Goal: Task Accomplishment & Management: Complete application form

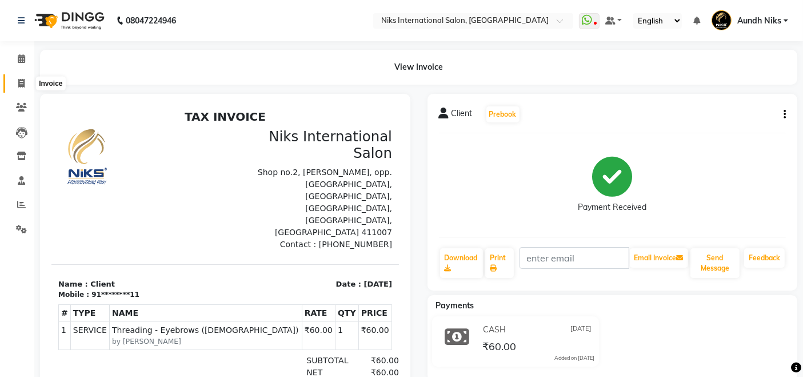
click at [19, 83] on icon at bounding box center [21, 83] width 6 height 9
select select "6"
select select "service"
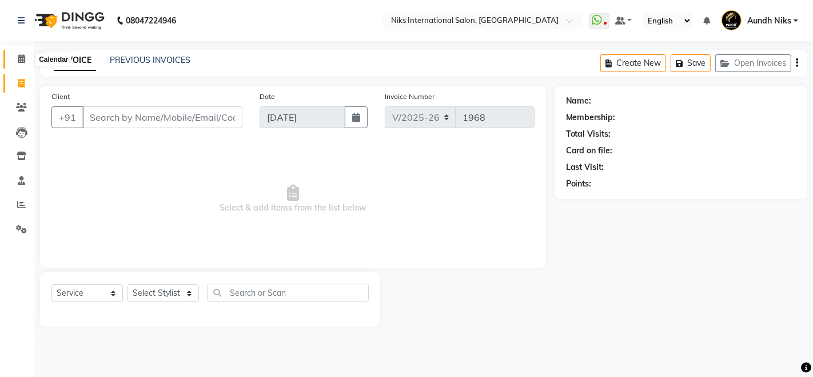
click at [21, 59] on icon at bounding box center [21, 58] width 7 height 9
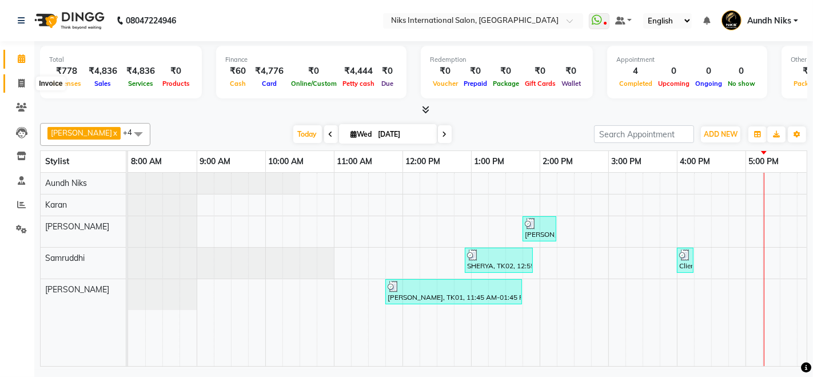
click at [19, 79] on icon at bounding box center [21, 83] width 6 height 9
select select "service"
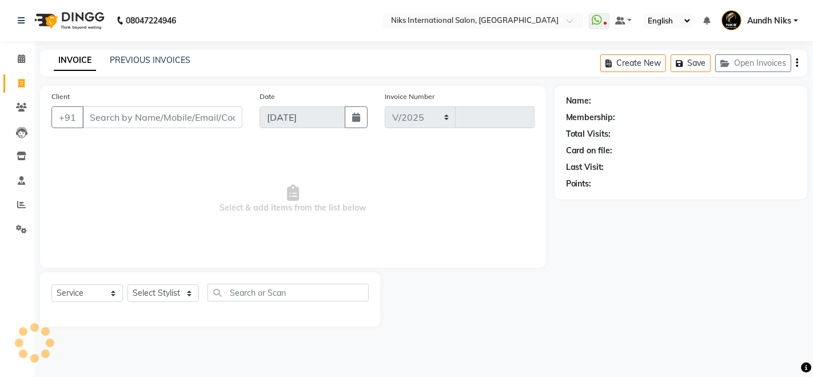
select select "6"
type input "1968"
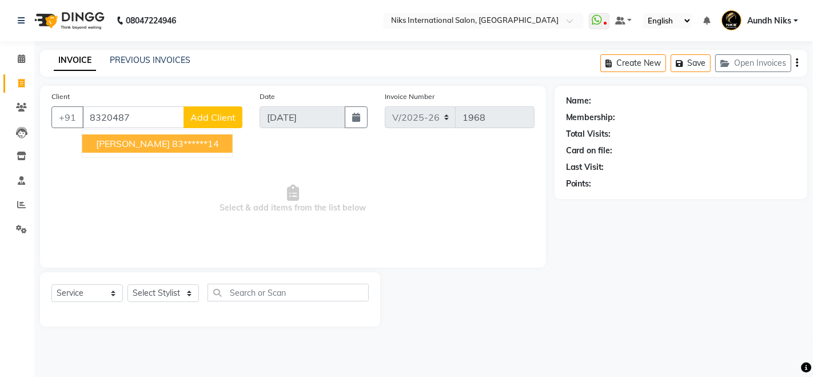
click at [123, 134] on button "[PERSON_NAME] 83******14" at bounding box center [157, 143] width 150 height 18
type input "83******14"
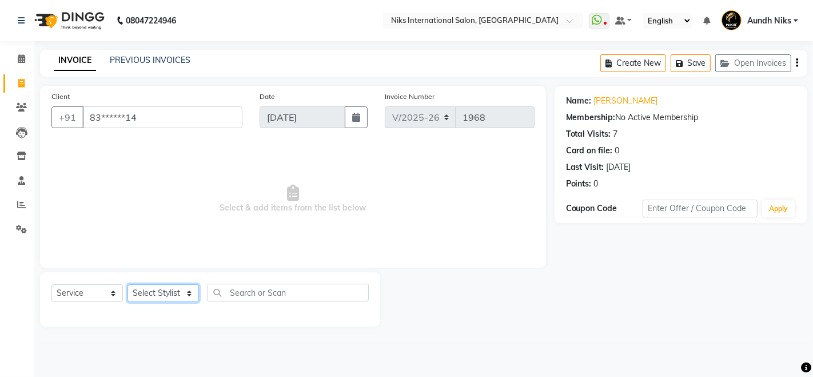
click at [186, 292] on select "Select Stylist [PERSON_NAME] Aundh Niks [PERSON_NAME] Jiya [PERSON_NAME] Mahhi …" at bounding box center [163, 293] width 71 height 18
select select "17526"
click at [128, 284] on select "Select Stylist [PERSON_NAME] Aundh Niks [PERSON_NAME] Jiya [PERSON_NAME] Mahhi …" at bounding box center [163, 293] width 71 height 18
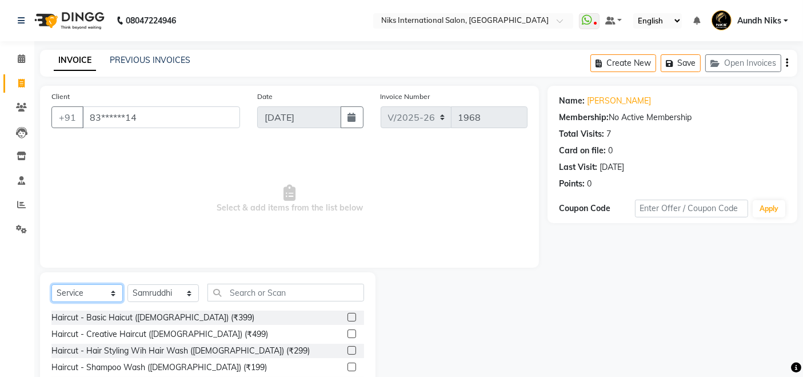
click at [113, 293] on select "Select Service Product Membership Package Voucher Prepaid Gift Card" at bounding box center [86, 293] width 71 height 18
click at [51, 284] on select "Select Service Product Membership Package Voucher Prepaid Gift Card" at bounding box center [86, 293] width 71 height 18
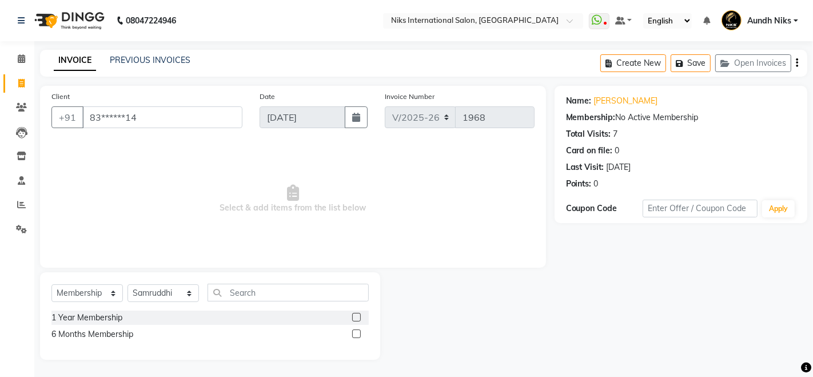
click at [356, 316] on label at bounding box center [356, 317] width 9 height 9
click at [356, 316] on input "checkbox" at bounding box center [355, 317] width 7 height 7
select select "select"
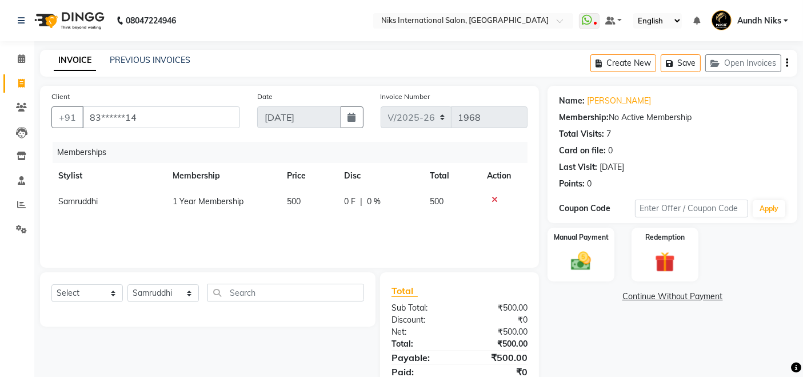
click at [307, 196] on td "500" at bounding box center [308, 202] width 57 height 26
select select "17526"
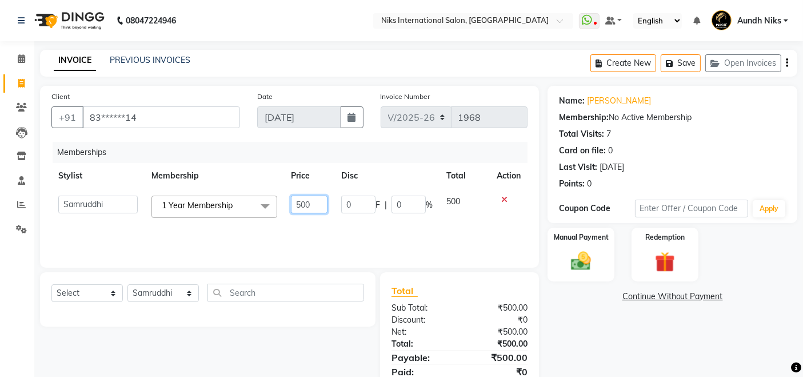
click at [317, 206] on input "500" at bounding box center [309, 205] width 37 height 18
type input "5"
type input "1"
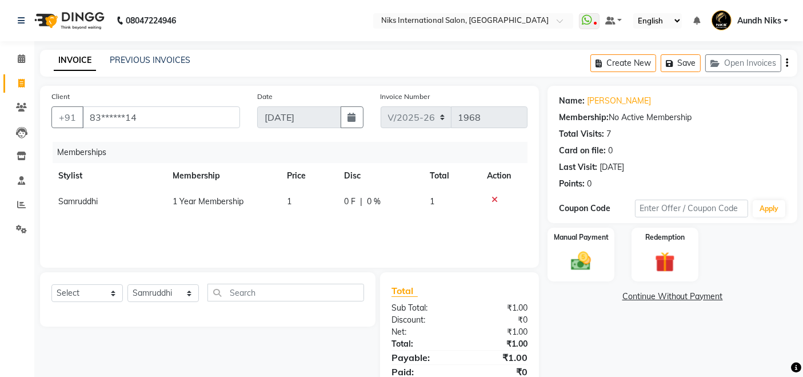
click at [601, 325] on div "Name: [PERSON_NAME] Membership: No Active Membership Total Visits: 7 Card on fi…" at bounding box center [677, 245] width 258 height 319
click at [577, 246] on div "Manual Payment" at bounding box center [581, 254] width 69 height 56
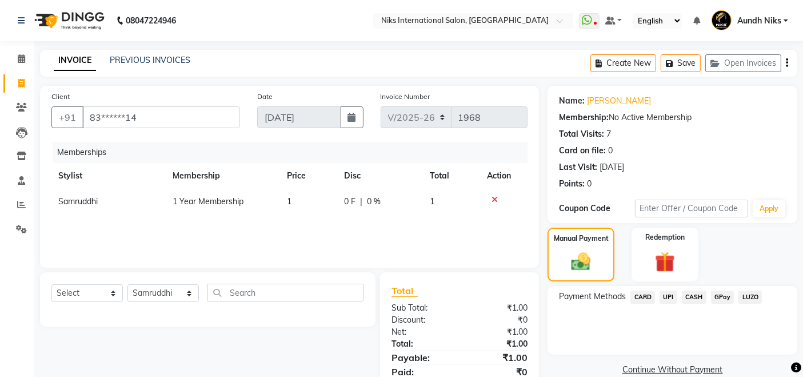
click at [642, 296] on span "CARD" at bounding box center [643, 297] width 25 height 13
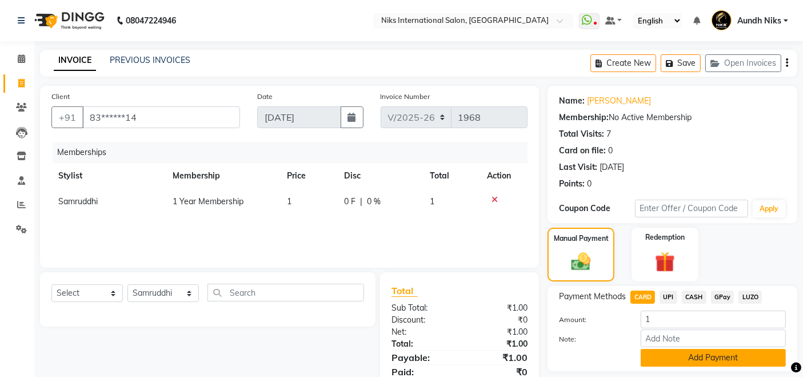
click at [663, 362] on button "Add Payment" at bounding box center [713, 358] width 145 height 18
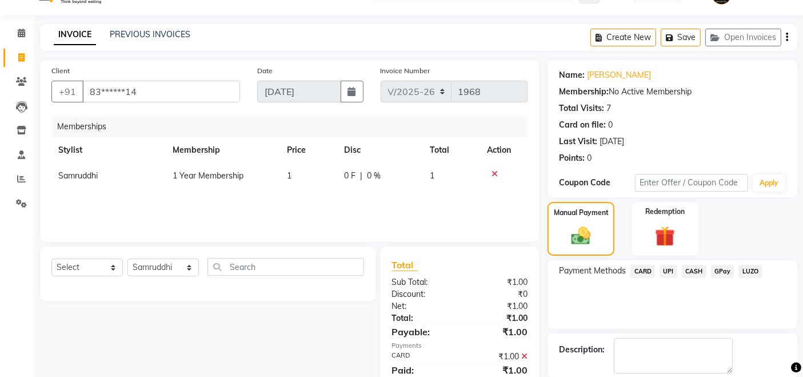
scroll to position [81, 0]
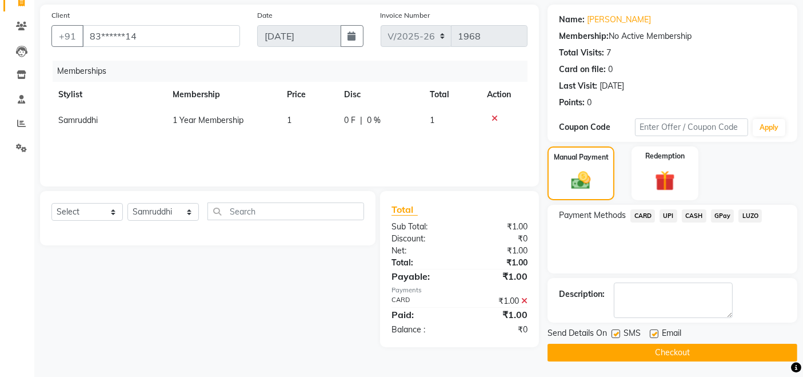
click at [686, 348] on button "Checkout" at bounding box center [673, 353] width 250 height 18
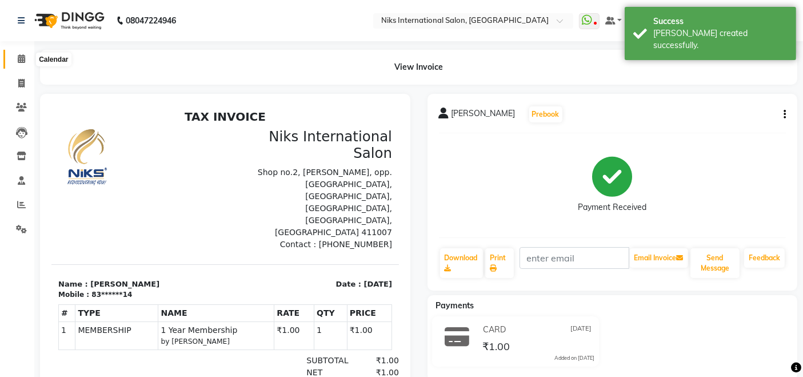
click at [18, 59] on icon at bounding box center [21, 58] width 7 height 9
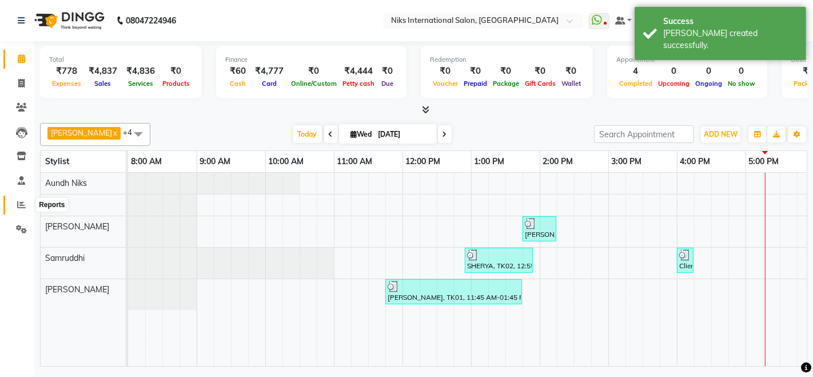
click at [21, 204] on icon at bounding box center [21, 204] width 9 height 9
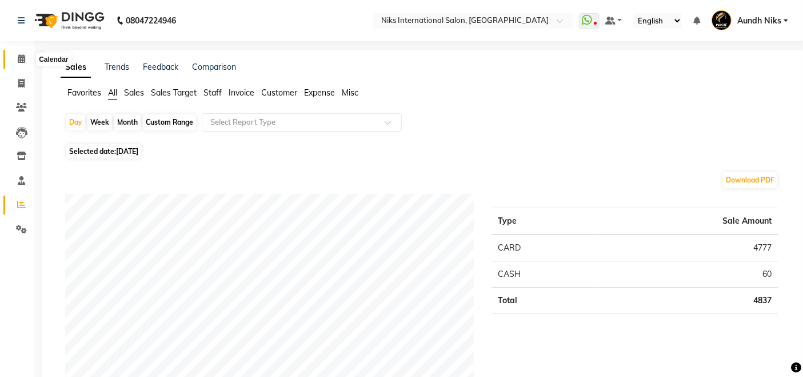
click at [21, 53] on span at bounding box center [21, 59] width 20 height 13
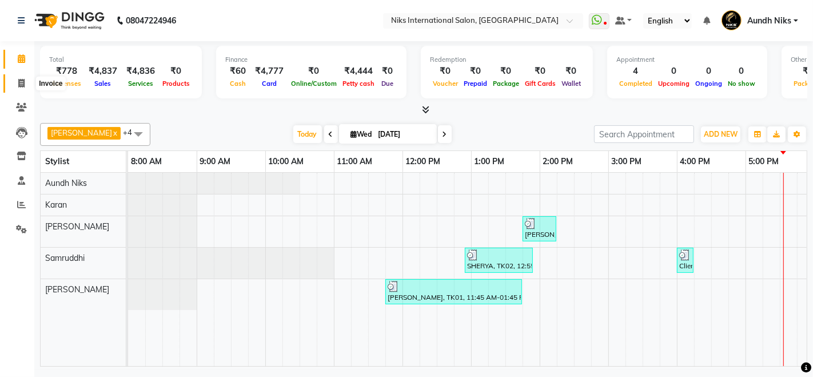
click at [21, 83] on icon at bounding box center [21, 83] width 6 height 9
select select "6"
select select "service"
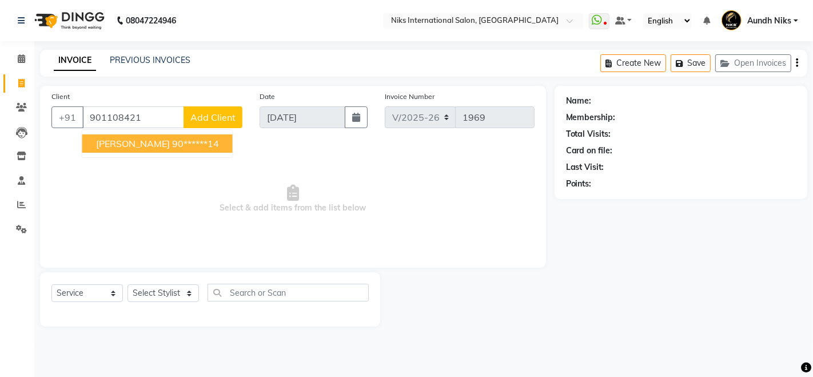
click at [118, 143] on span "[PERSON_NAME]" at bounding box center [133, 143] width 74 height 11
type input "90******14"
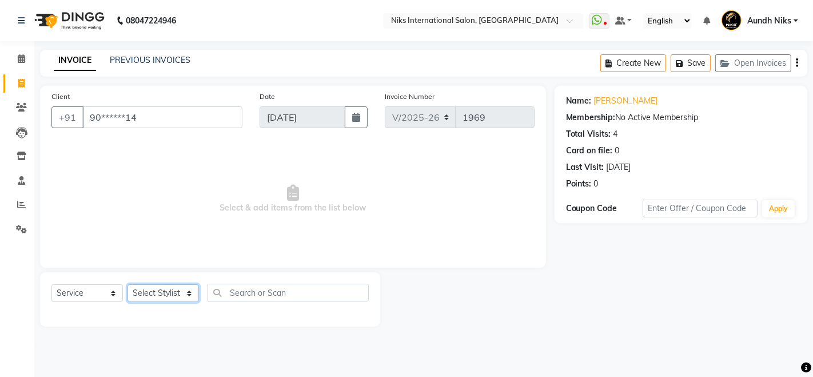
click at [172, 296] on select "Select Stylist [PERSON_NAME] Aundh Niks [PERSON_NAME] Jiya [PERSON_NAME] Mahhi …" at bounding box center [163, 293] width 71 height 18
select select "22944"
click at [128, 284] on select "Select Stylist [PERSON_NAME] Aundh Niks [PERSON_NAME] Jiya [PERSON_NAME] Mahhi …" at bounding box center [163, 293] width 71 height 18
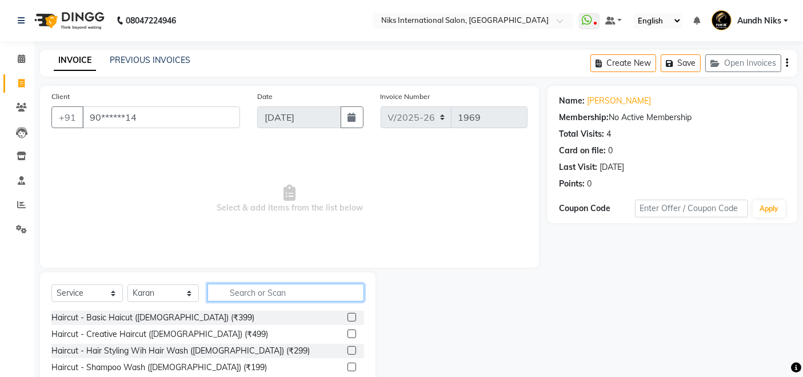
click at [279, 293] on input "text" at bounding box center [286, 293] width 157 height 18
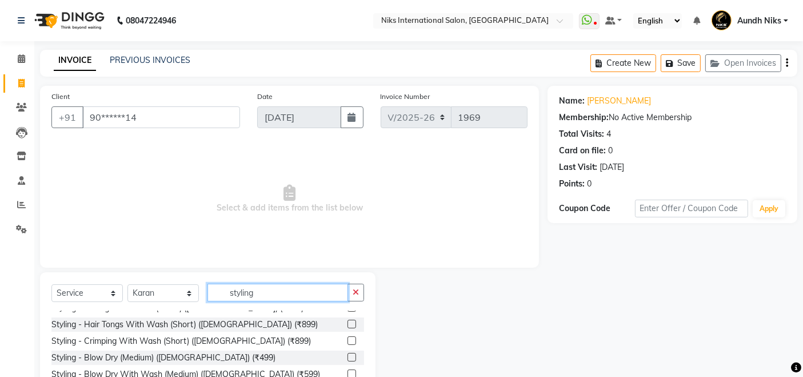
scroll to position [63, 0]
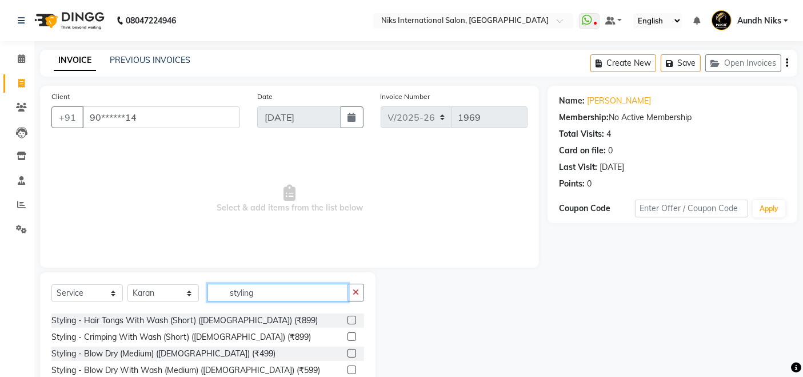
type input "styling"
click at [348, 367] on label at bounding box center [352, 369] width 9 height 9
click at [348, 367] on input "checkbox" at bounding box center [351, 370] width 7 height 7
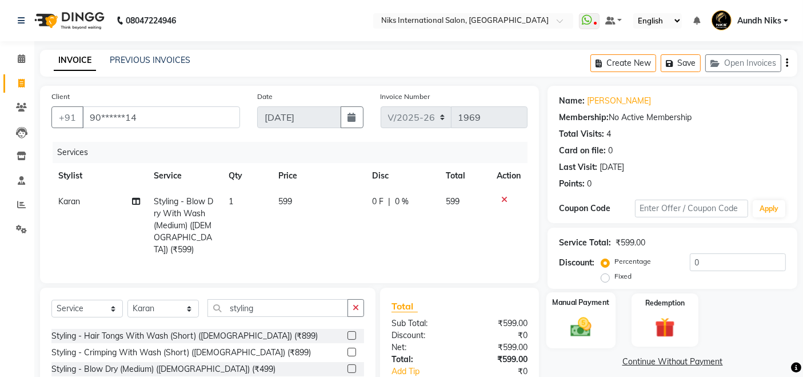
checkbox input "false"
click at [568, 326] on img at bounding box center [581, 327] width 34 height 24
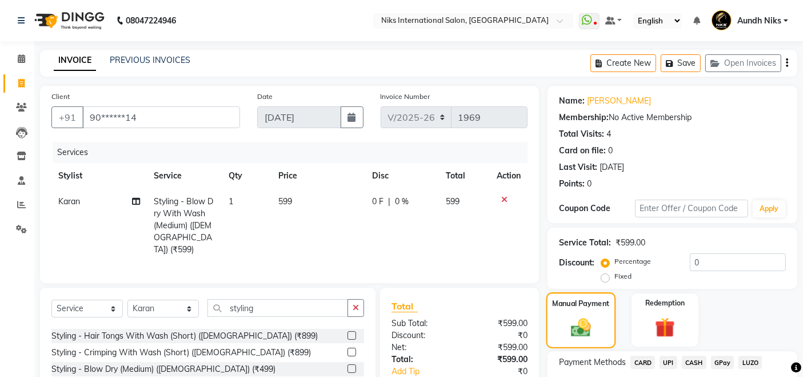
scroll to position [94, 0]
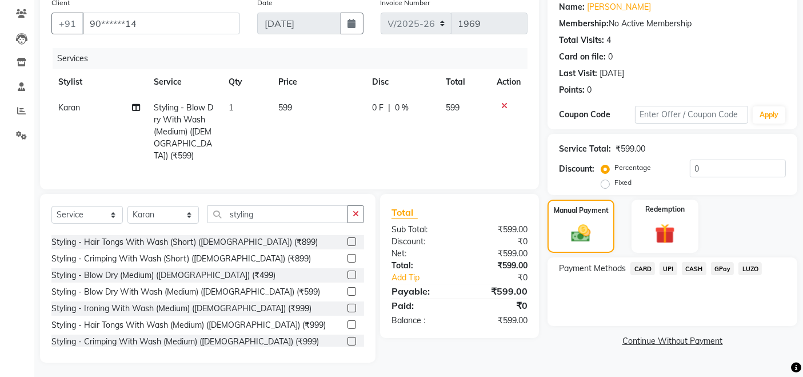
click at [644, 267] on span "CARD" at bounding box center [643, 268] width 25 height 13
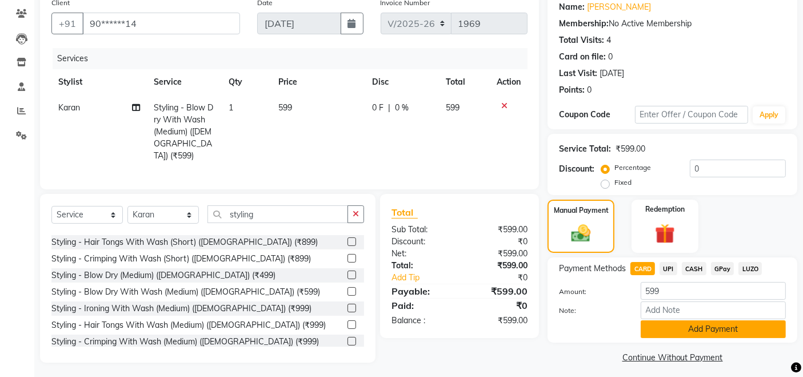
click at [683, 328] on button "Add Payment" at bounding box center [713, 329] width 145 height 18
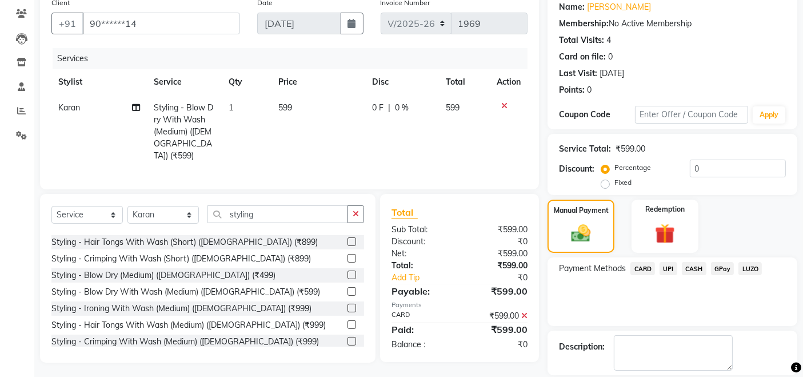
click at [683, 328] on div "Name: [PERSON_NAME] Membership: No Active Membership Total Visits: 4 Card on fi…" at bounding box center [677, 203] width 258 height 422
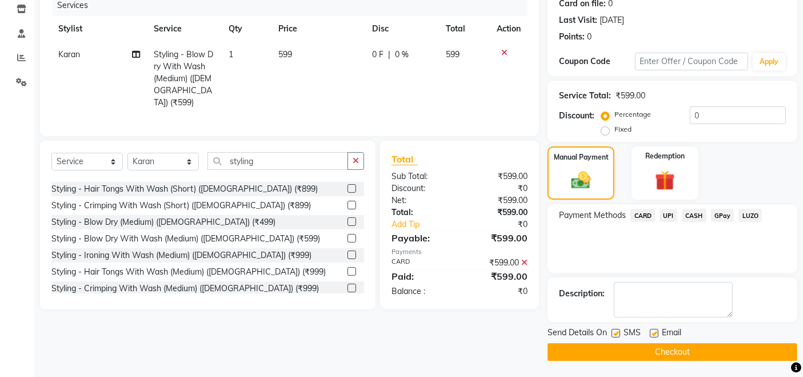
click at [675, 351] on button "Checkout" at bounding box center [673, 352] width 250 height 18
